Goal: Connect with others: Establish contact or relationships with other users

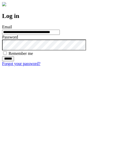
type input "**********"
click at [14, 62] on input "******" at bounding box center [8, 58] width 12 height 5
